Goal: Information Seeking & Learning: Learn about a topic

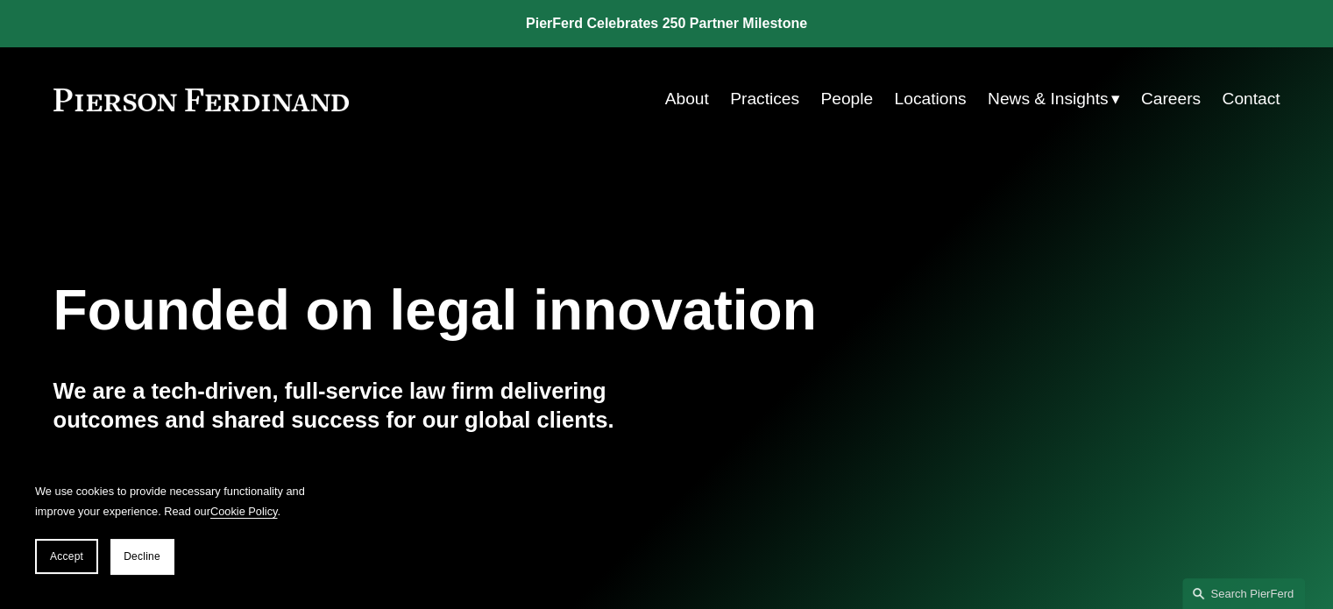
click at [841, 96] on link "People" at bounding box center [847, 98] width 53 height 33
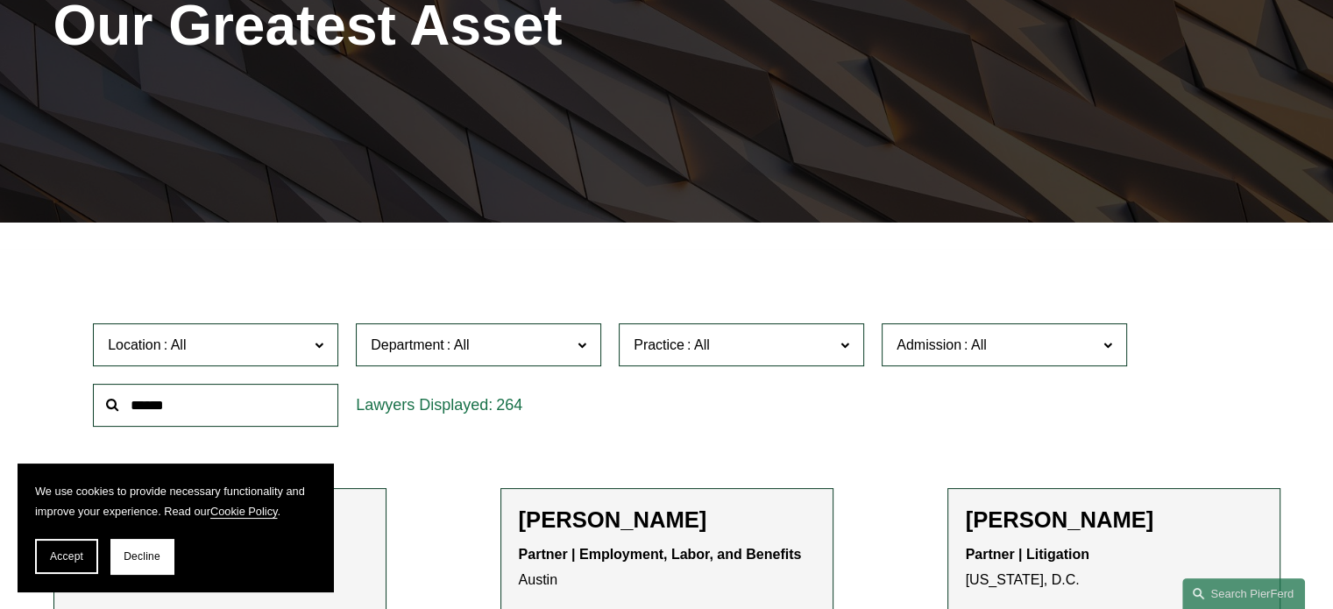
scroll to position [582, 0]
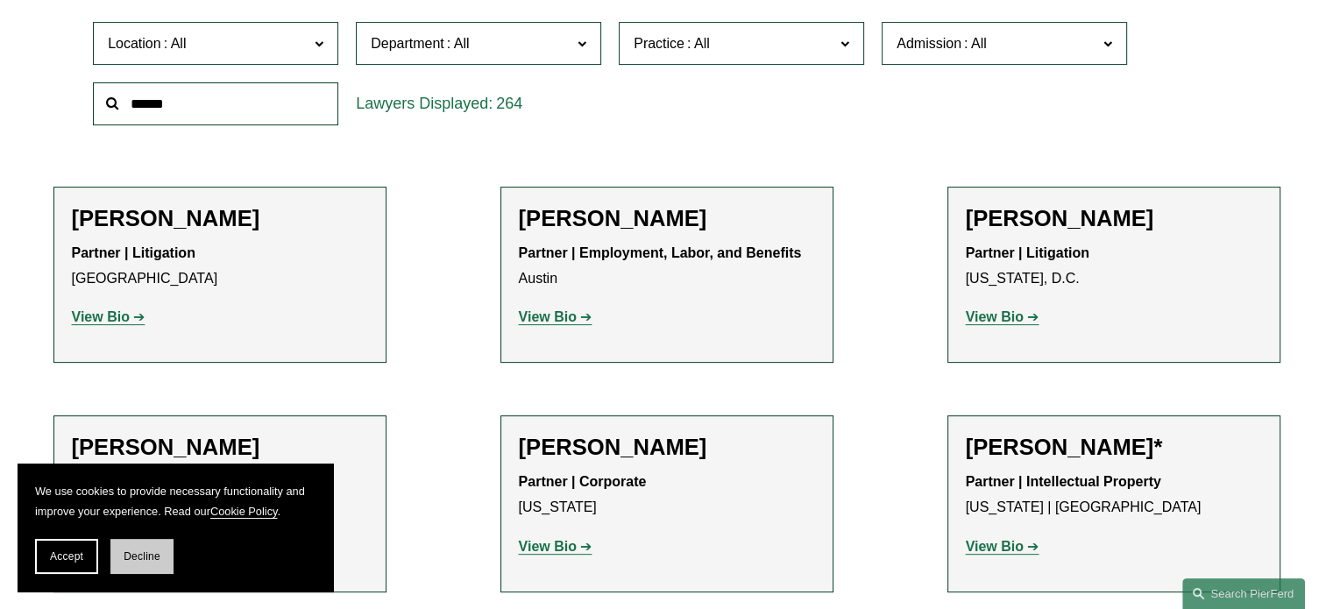
click at [138, 558] on span "Decline" at bounding box center [142, 557] width 37 height 12
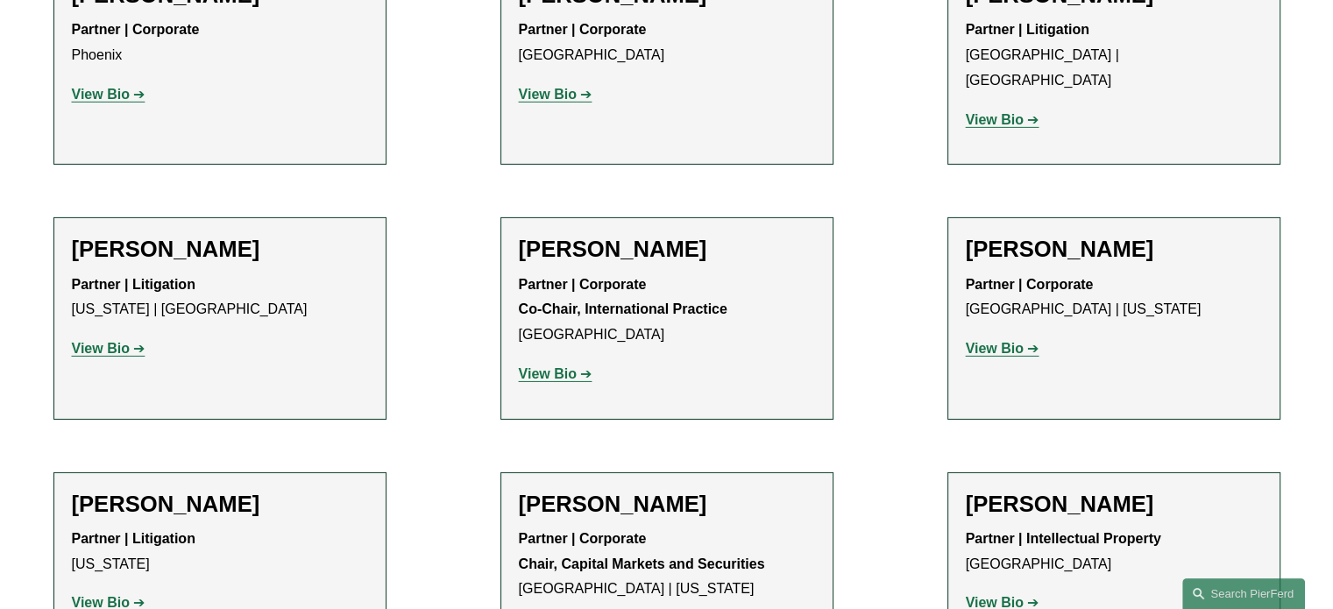
scroll to position [12545, 0]
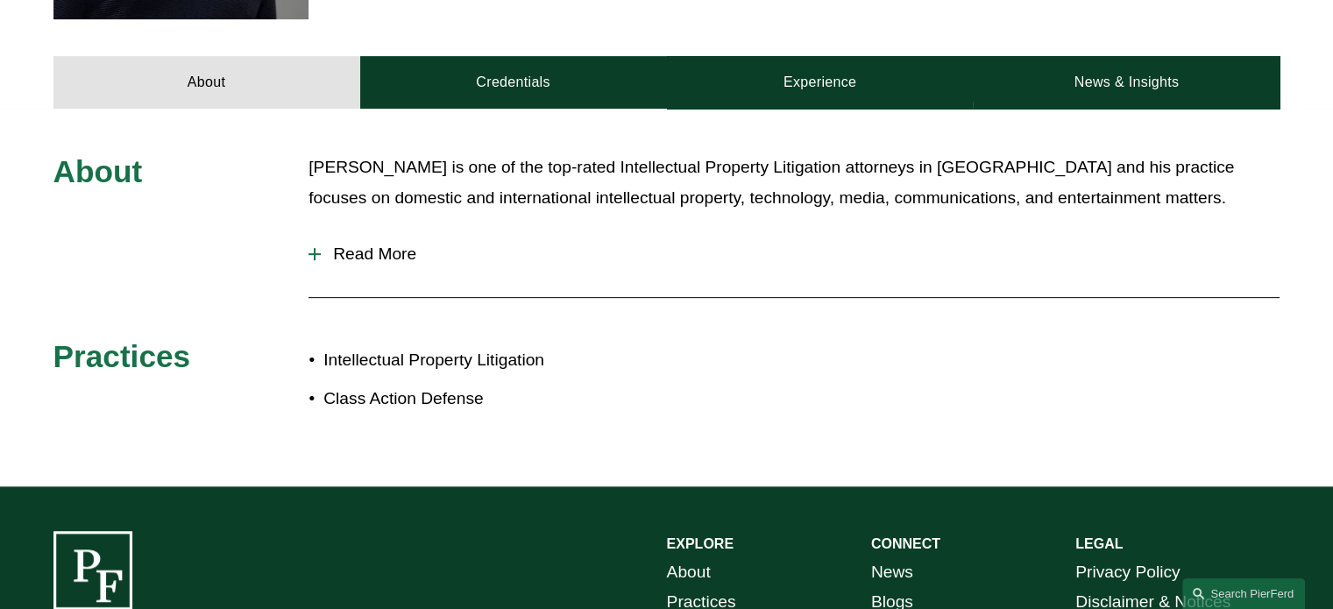
scroll to position [749, 0]
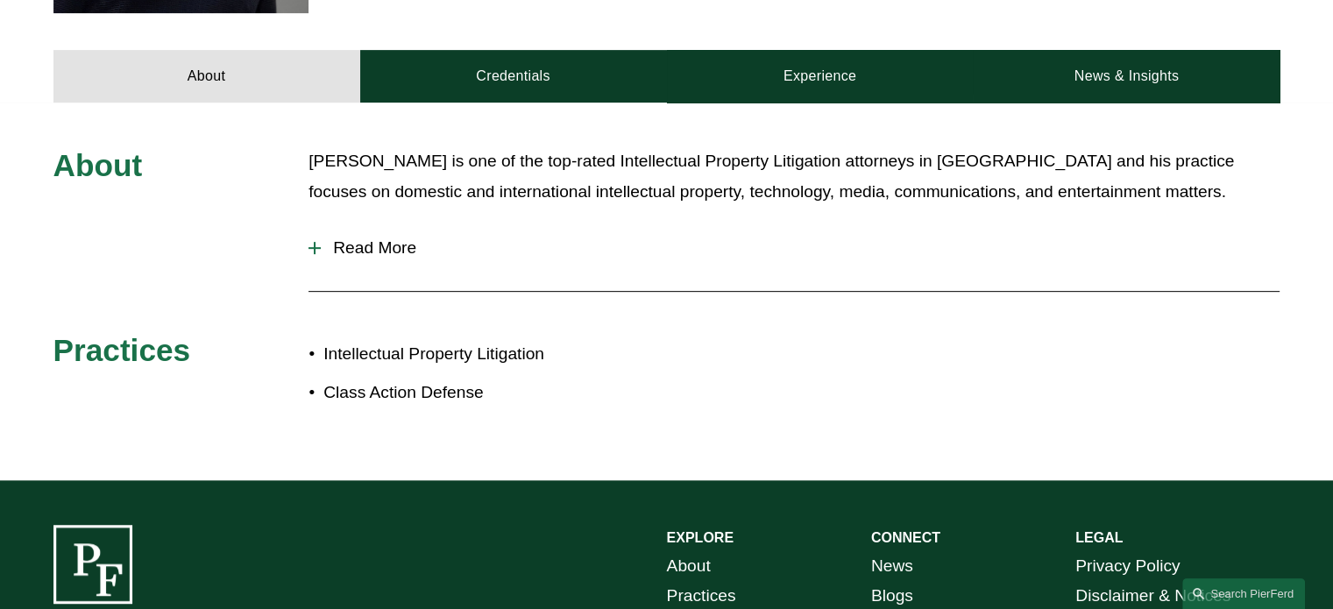
click at [314, 242] on div at bounding box center [315, 248] width 2 height 12
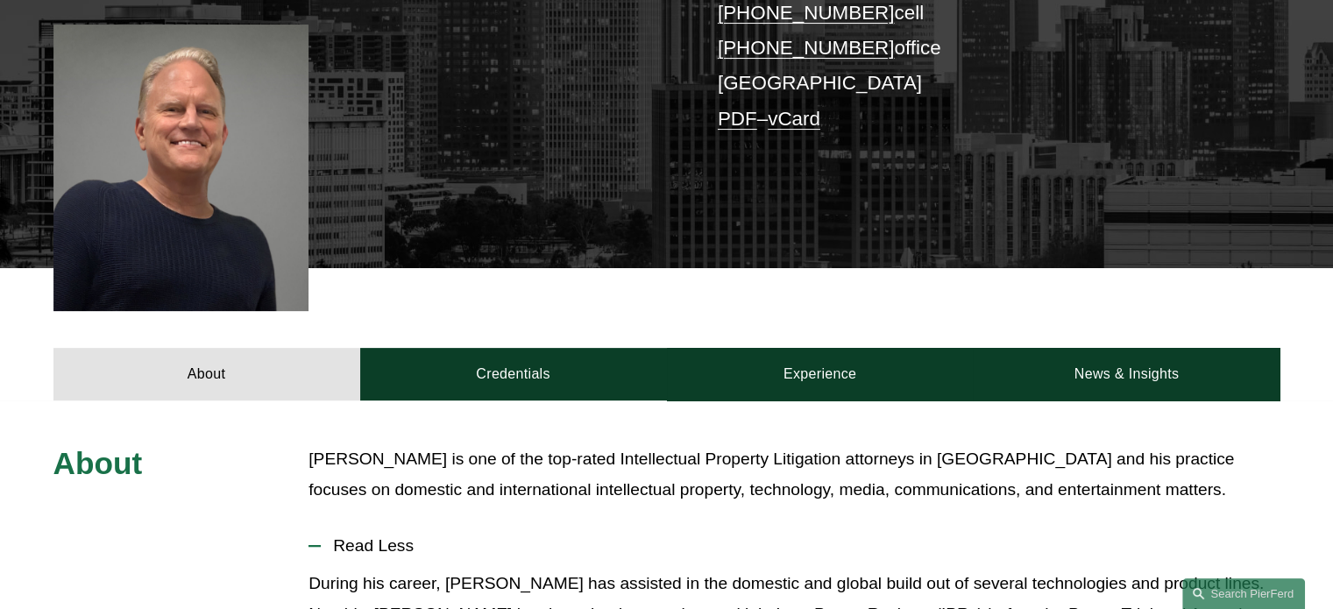
scroll to position [428, 0]
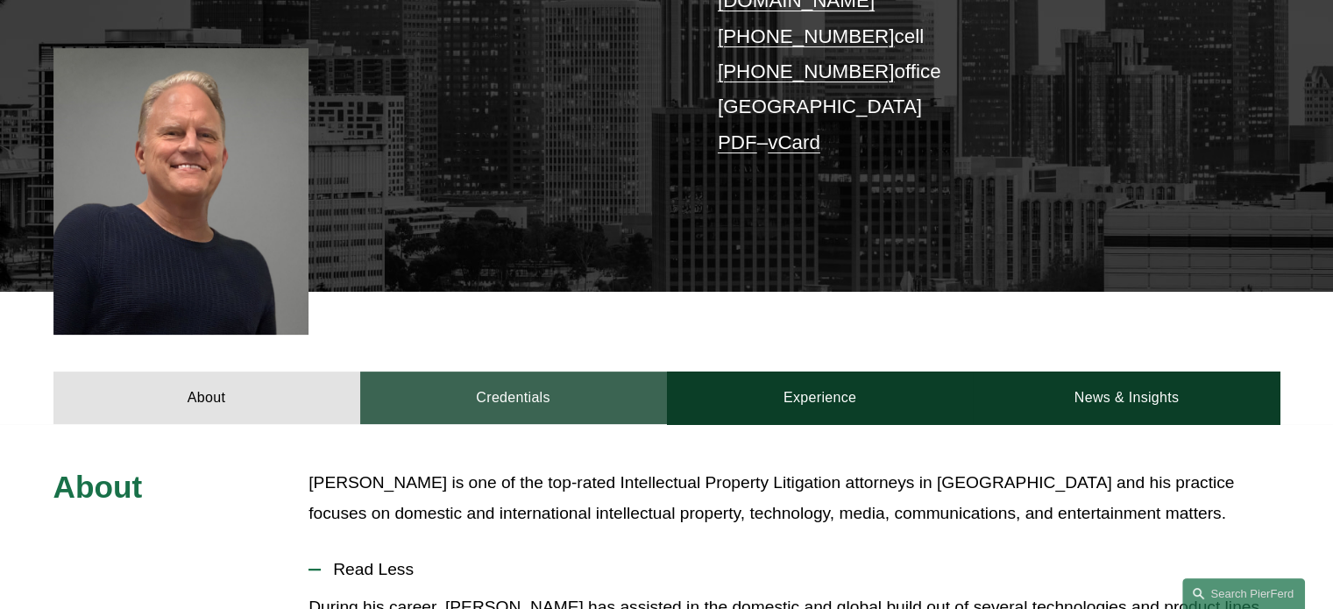
click at [520, 378] on link "Credentials" at bounding box center [513, 398] width 307 height 53
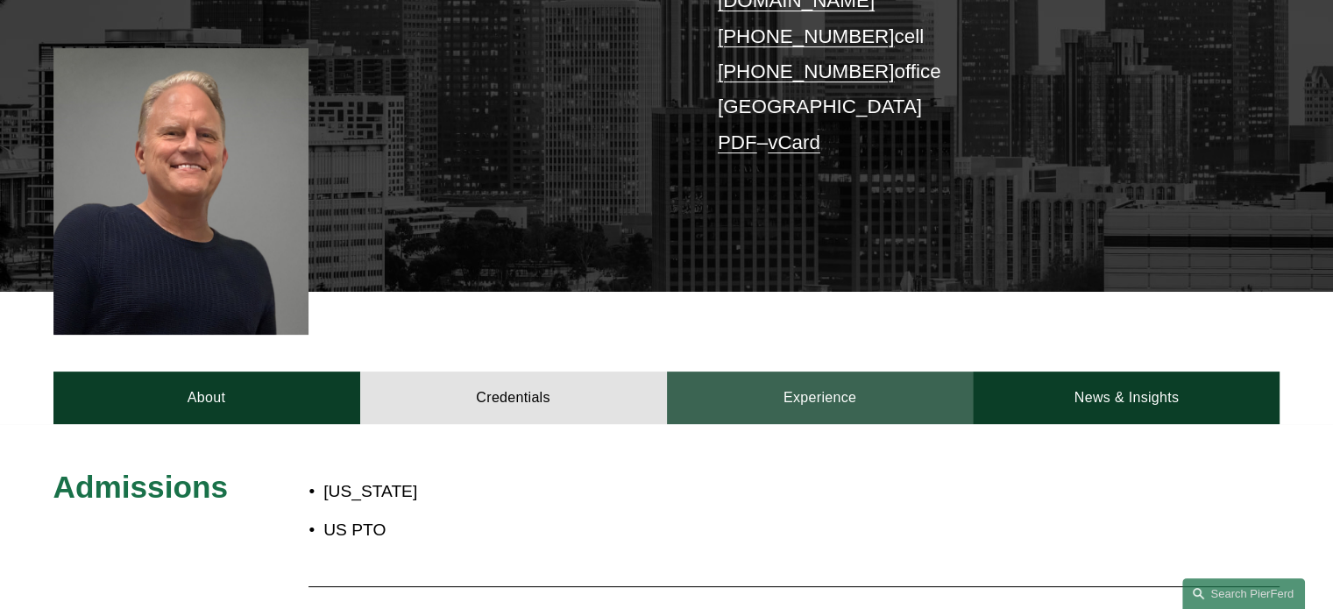
click at [821, 384] on link "Experience" at bounding box center [820, 398] width 307 height 53
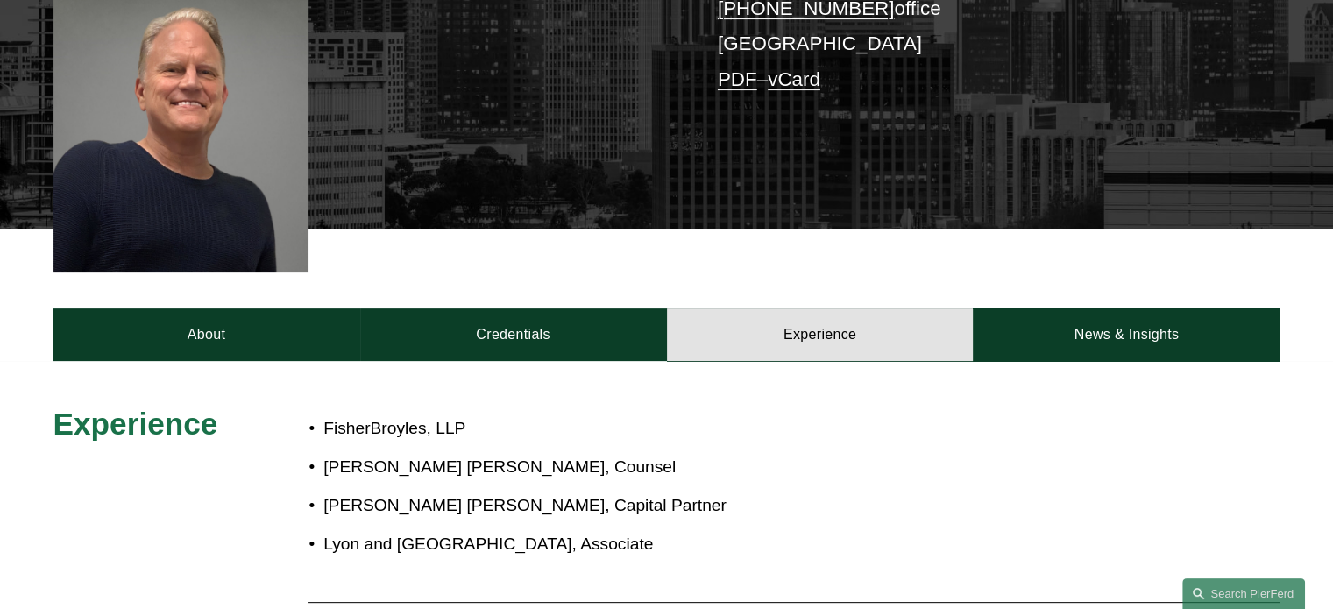
scroll to position [472, 0]
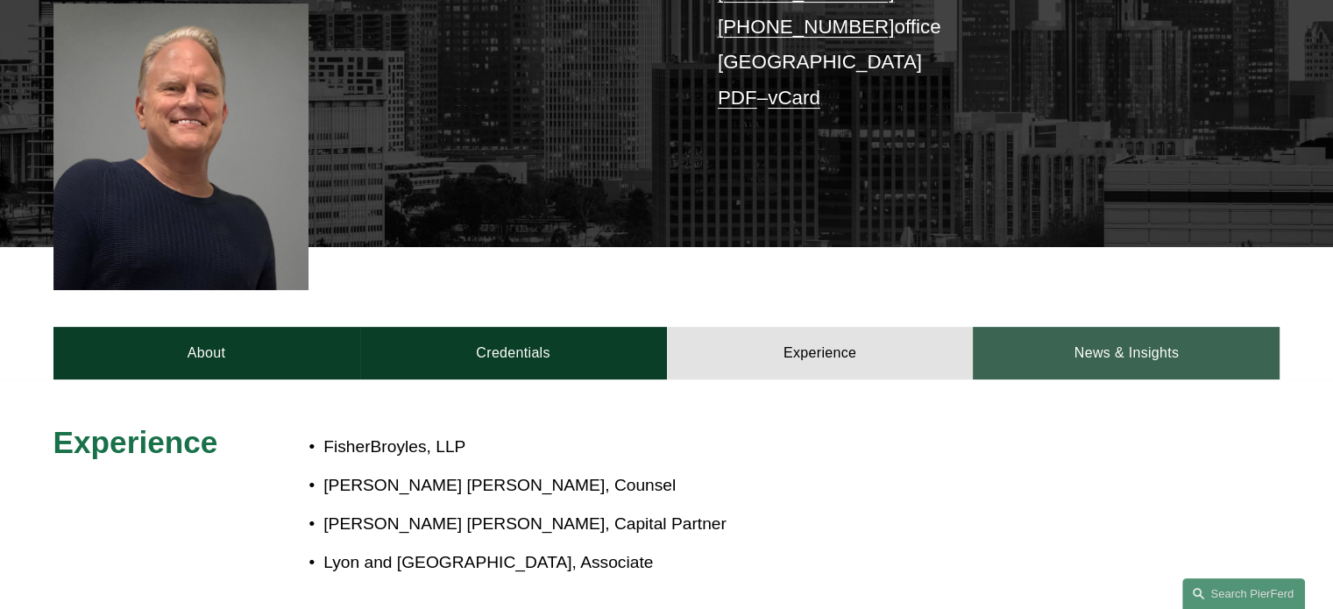
click at [1164, 327] on link "News & Insights" at bounding box center [1126, 353] width 307 height 53
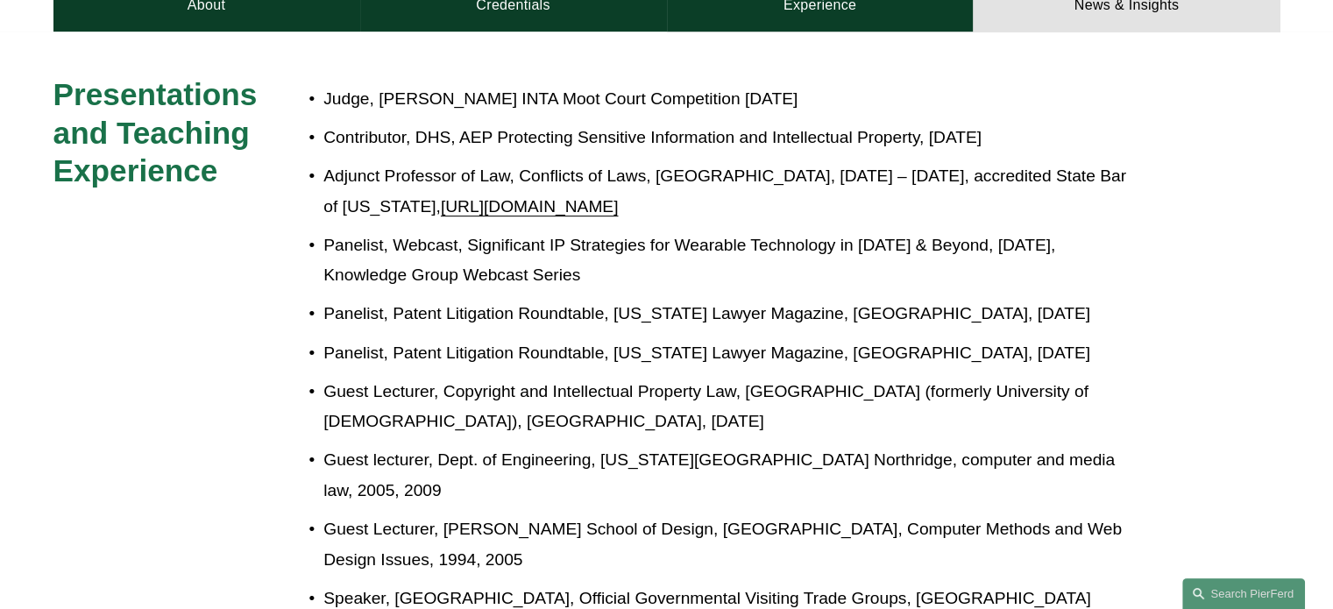
scroll to position [824, 0]
